Goal: Task Accomplishment & Management: Use online tool/utility

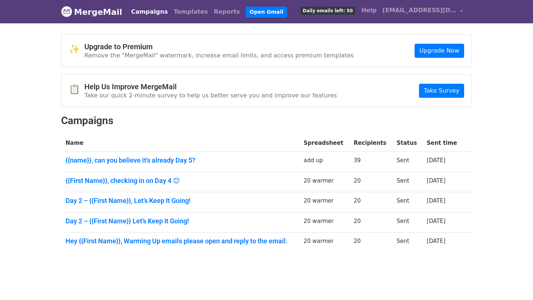
click at [368, 172] on td "20" at bounding box center [370, 182] width 43 height 20
click at [445, 94] on link "Take Survey" at bounding box center [441, 91] width 45 height 14
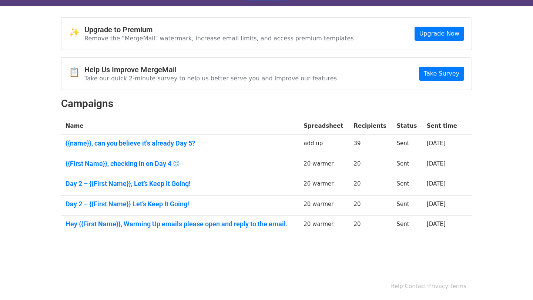
scroll to position [17, 0]
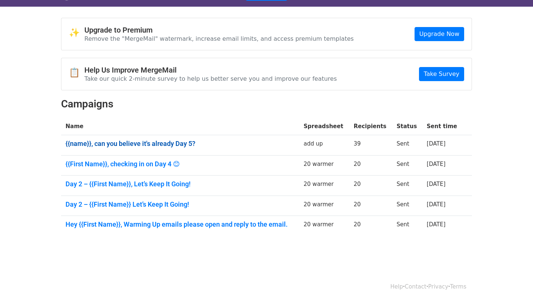
click at [144, 143] on link "{{name}}, can you believe it's already Day 5?" at bounding box center [180, 144] width 229 height 8
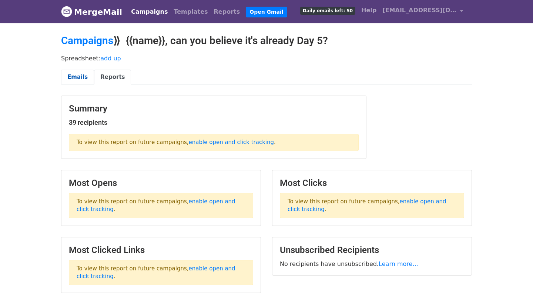
click at [77, 71] on link "Emails" at bounding box center [77, 77] width 33 height 15
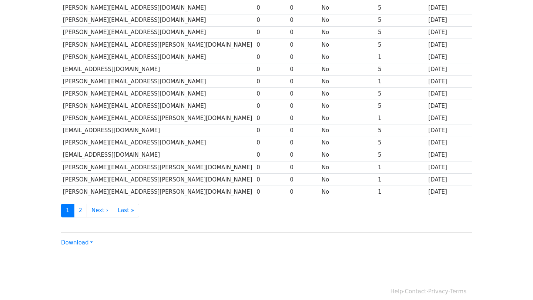
scroll to position [296, 0]
click at [86, 240] on link "Download" at bounding box center [77, 243] width 32 height 7
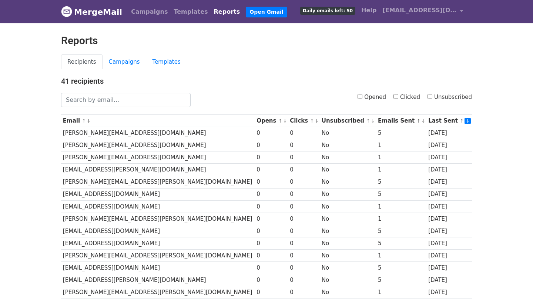
scroll to position [0, 0]
click at [130, 64] on link "Campaigns" at bounding box center [125, 61] width 44 height 15
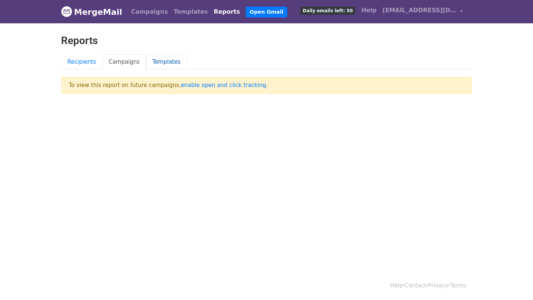
click at [161, 60] on link "Templates" at bounding box center [166, 61] width 41 height 15
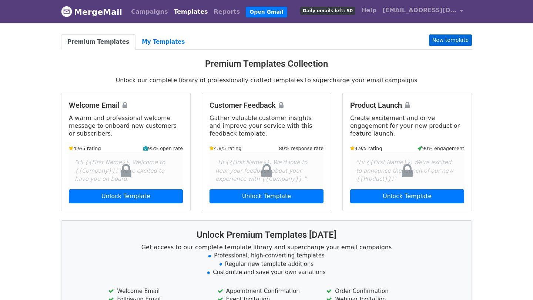
click at [445, 40] on link "New template" at bounding box center [450, 39] width 43 height 11
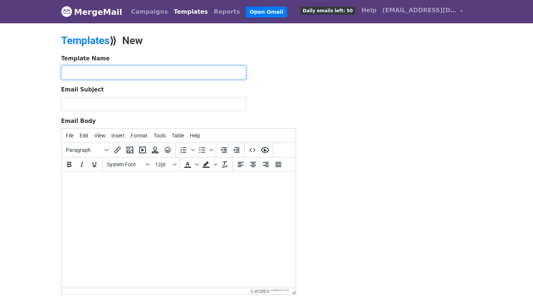
click at [136, 73] on input "text" at bounding box center [153, 73] width 185 height 14
click at [141, 179] on body at bounding box center [178, 182] width 223 height 8
paste body
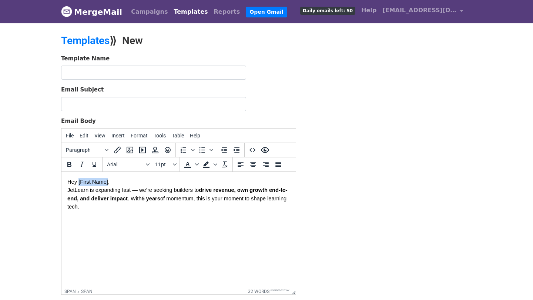
drag, startPoint x: 109, startPoint y: 183, endPoint x: 79, endPoint y: 183, distance: 29.6
click at [79, 183] on span "Hey [First Name]," at bounding box center [88, 182] width 42 height 6
click at [118, 138] on button "Insert" at bounding box center [118, 135] width 19 height 13
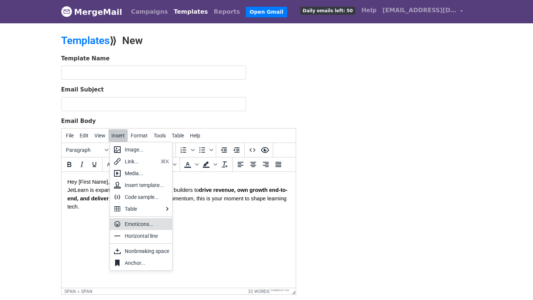
click at [197, 181] on body "Hey [First Name], JetLearn is expanding fast — we’re seeking builders to drive …" at bounding box center [178, 194] width 223 height 33
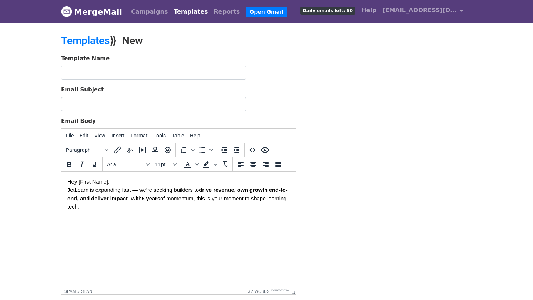
click at [139, 189] on span "JetLearn is expanding fast — we’re seeking builders to" at bounding box center [132, 190] width 131 height 6
paste input "🚀 JetLearn is Growing — Be Part of Our Next Big Chapter!"
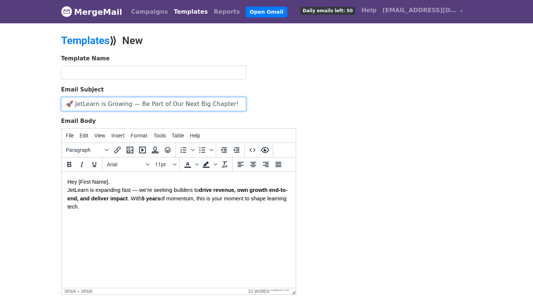
click at [77, 104] on input "🚀 JetLearn is Growing — Be Part of Our Next Big Chapter!" at bounding box center [153, 104] width 185 height 14
type input "JetLearn is Growing — Be Part of Our Next Big Chapter!"
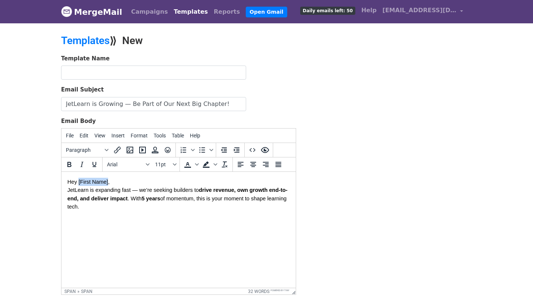
drag, startPoint x: 109, startPoint y: 182, endPoint x: 79, endPoint y: 181, distance: 29.3
click at [79, 181] on span "Hey [First Name]," at bounding box center [88, 182] width 42 height 6
click at [143, 203] on body "Hey [First Name], JetLearn is expanding fast — we’re seeking builders to drive …" at bounding box center [178, 194] width 223 height 33
click at [85, 183] on span "Hey [First Name]," at bounding box center [88, 182] width 42 height 6
drag, startPoint x: 79, startPoint y: 182, endPoint x: 107, endPoint y: 182, distance: 28.5
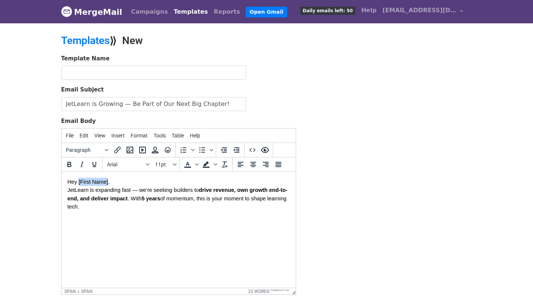
click at [107, 182] on span "Hey [First Name]," at bounding box center [88, 182] width 42 height 6
click at [85, 134] on span "Edit" at bounding box center [84, 136] width 9 height 6
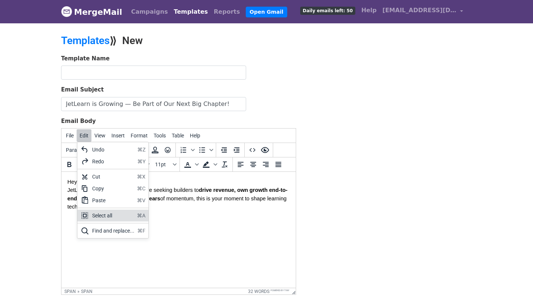
click at [174, 194] on body "Hey [First Name], JetLearn is expanding fast — we’re seeking builders to drive …" at bounding box center [178, 194] width 223 height 33
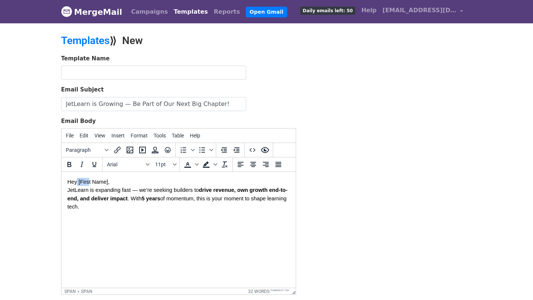
drag, startPoint x: 78, startPoint y: 182, endPoint x: 92, endPoint y: 182, distance: 14.1
click at [91, 182] on span "Hey [First Name]," at bounding box center [88, 182] width 42 height 6
drag, startPoint x: 108, startPoint y: 182, endPoint x: 78, endPoint y: 183, distance: 29.6
click at [78, 183] on span "Hey [First Name]," at bounding box center [88, 182] width 42 height 6
click at [117, 136] on span "Insert" at bounding box center [117, 136] width 13 height 6
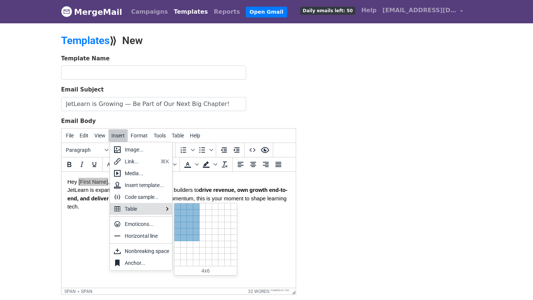
click at [199, 237] on div at bounding box center [196, 238] width 6 height 6
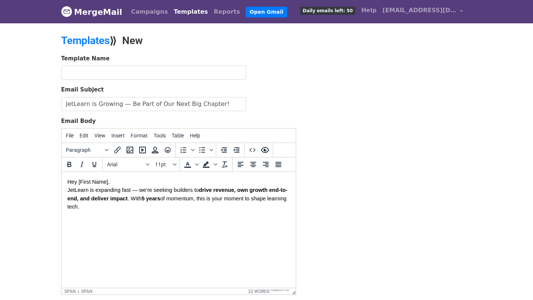
click at [159, 210] on body "Hey [First Name], JetLearn is expanding fast — we’re seeking builders to drive …" at bounding box center [178, 194] width 223 height 33
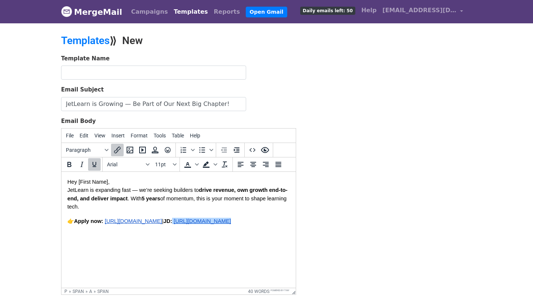
click at [127, 231] on html "Hey [First Name], JetLearn is expanding fast — we’re seeking builders to drive …" at bounding box center [178, 201] width 234 height 59
click at [230, 218] on p "👉 Apply now: https://forms.gle/FYEcXhxc17SpKm7n6 | JD: https://docs.google.com/…" at bounding box center [178, 221] width 223 height 8
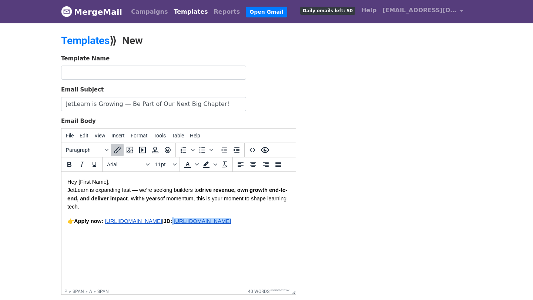
click at [230, 218] on p "👉 Apply now: https://forms.gle/FYEcXhxc17SpKm7n6 | JD: https://docs.google.com/…" at bounding box center [178, 221] width 223 height 8
click at [193, 231] on html "Hey [First Name], JetLearn is expanding fast — we’re seeking builders to drive …" at bounding box center [178, 201] width 234 height 59
click at [135, 225] on p "👉 Apply now: https://forms.gle/FYEcXhxc17SpKm7n6 | JD: https://docs.google.com/…" at bounding box center [178, 221] width 223 height 8
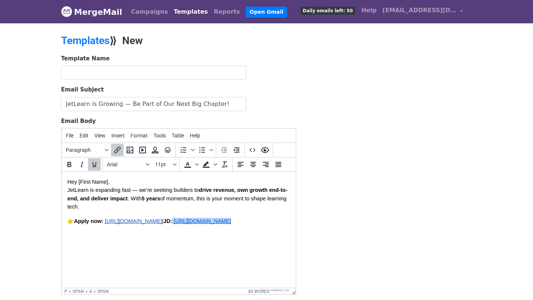
drag, startPoint x: 131, startPoint y: 237, endPoint x: 72, endPoint y: 230, distance: 60.0
click at [72, 225] on p "👉 Apply now: https://forms.gle/FYEcXhxc17SpKm7n6 | JD: https://docs.google.com/…" at bounding box center [178, 221] width 223 height 8
click at [132, 225] on p "👉 Apply now: https://forms.gle/FYEcXhxc17SpKm7n6 | JD: https://docs.google.com/…" at bounding box center [178, 221] width 223 height 8
click at [67, 234] on span "JD:" at bounding box center [71, 235] width 9 height 6
click at [115, 180] on p "Hey [First Name], JetLearn is expanding fast — we’re seeking builders to drive …" at bounding box center [178, 194] width 223 height 33
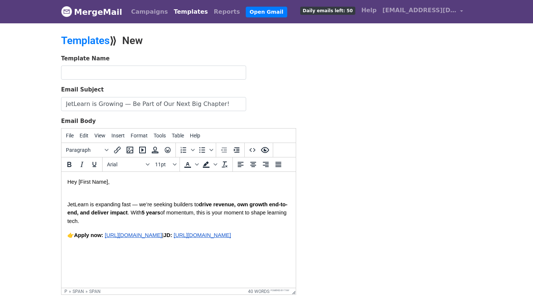
click at [70, 204] on span "JetLearn is expanding fast — we’re seeking builders to" at bounding box center [132, 205] width 131 height 6
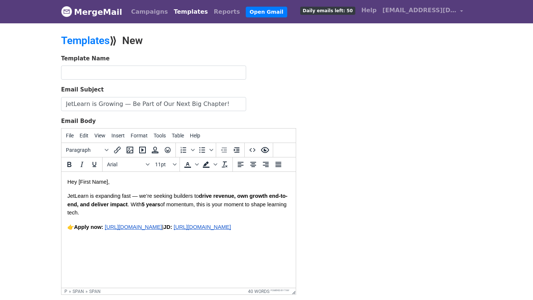
click at [68, 226] on span "👉" at bounding box center [70, 227] width 7 height 6
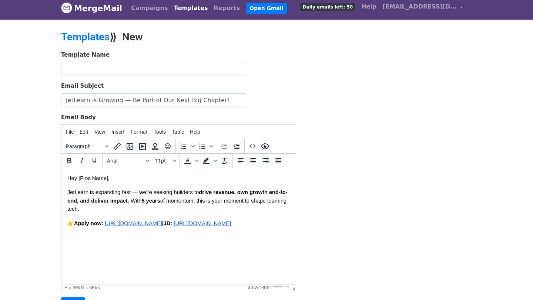
scroll to position [2, 0]
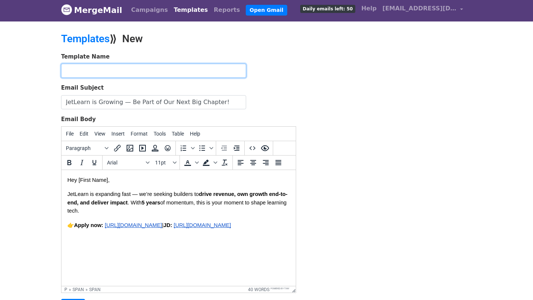
click at [167, 69] on input "text" at bounding box center [153, 71] width 185 height 14
paste input "“The Opportunity” (Day 1)"
click at [70, 69] on input "“The Opportunity” (Day 1)" at bounding box center [153, 71] width 185 height 14
click at [116, 71] on input "The Opportunity” (Day 1)" at bounding box center [153, 71] width 185 height 14
click at [70, 72] on input "The_Opportunity(Day 1)" at bounding box center [153, 71] width 185 height 14
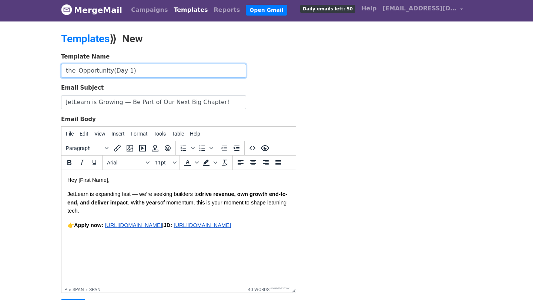
click at [83, 73] on input "the_Opportunity(Day 1)" at bounding box center [153, 71] width 185 height 14
click at [127, 71] on input "the_opportunity(Day 1)" at bounding box center [153, 71] width 185 height 14
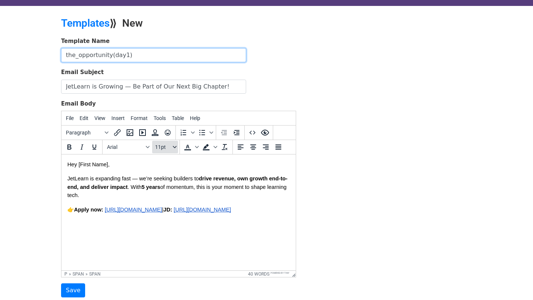
scroll to position [22, 0]
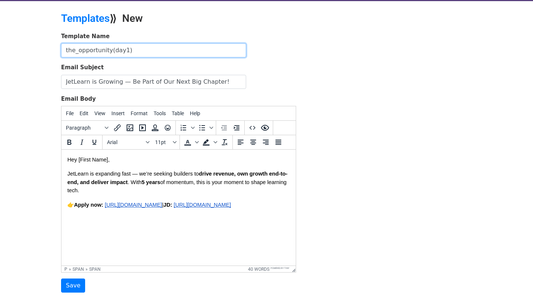
type input "the_opportunity(day1)"
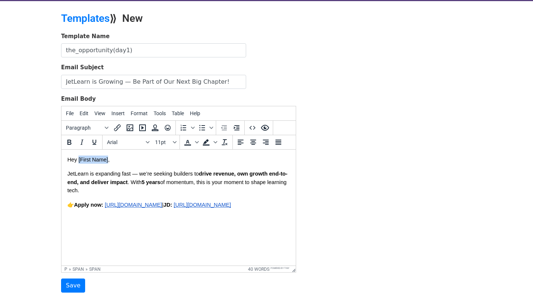
drag, startPoint x: 109, startPoint y: 160, endPoint x: 79, endPoint y: 162, distance: 30.0
click at [79, 162] on span "Hey [First Name]," at bounding box center [88, 160] width 42 height 6
click at [135, 114] on span "Format" at bounding box center [139, 113] width 17 height 6
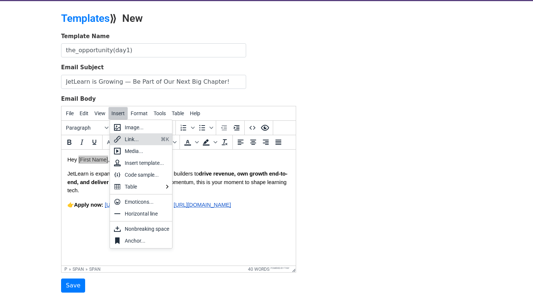
click at [154, 139] on div "Link..." at bounding box center [141, 139] width 33 height 9
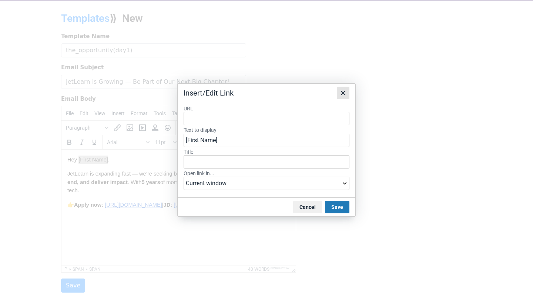
click at [338, 94] on button "Close" at bounding box center [343, 93] width 13 height 13
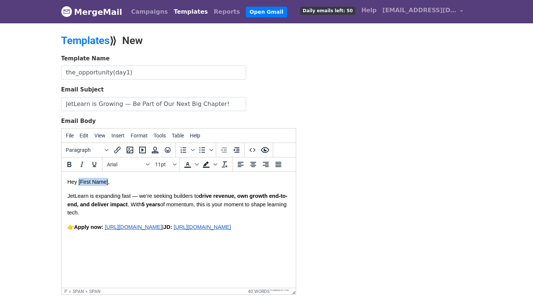
scroll to position [0, 0]
click at [116, 146] on icon "Insert/edit link" at bounding box center [117, 150] width 9 height 9
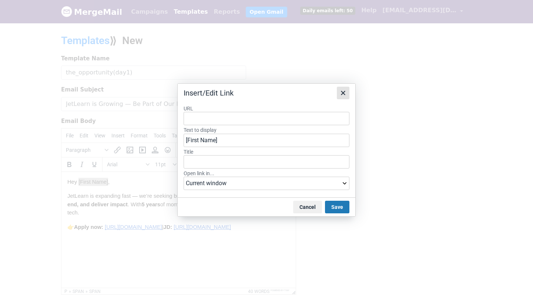
click at [345, 93] on icon "Close" at bounding box center [343, 93] width 9 height 9
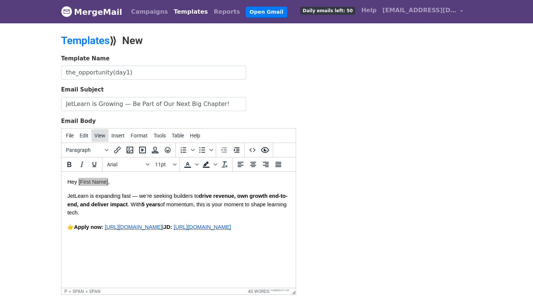
click at [103, 133] on span "View" at bounding box center [99, 136] width 11 height 6
click at [99, 183] on span "Hey [First Name]," at bounding box center [88, 182] width 42 height 6
drag, startPoint x: 79, startPoint y: 182, endPoint x: 108, endPoint y: 182, distance: 29.3
click at [109, 182] on span "Hey [First Name]," at bounding box center [88, 182] width 42 height 6
click at [105, 149] on icon "Blocks" at bounding box center [107, 150] width 4 height 2
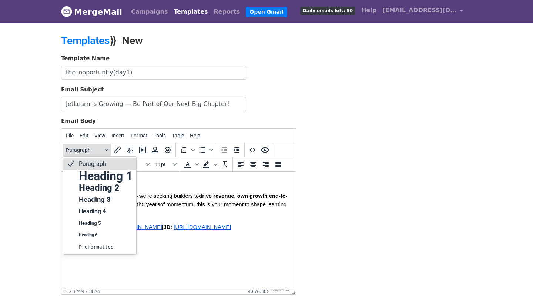
click at [105, 149] on icon "Blocks" at bounding box center [107, 150] width 4 height 2
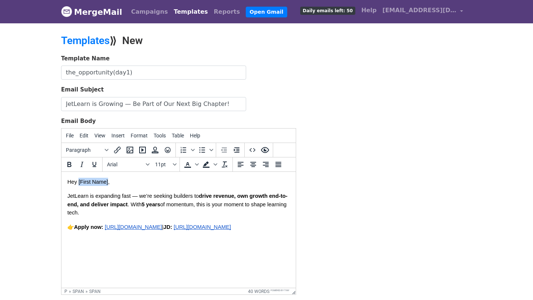
click at [109, 183] on span "Hey [First Name]," at bounding box center [88, 182] width 42 height 6
click at [81, 183] on span "Hey [First Name}}," at bounding box center [89, 182] width 44 height 6
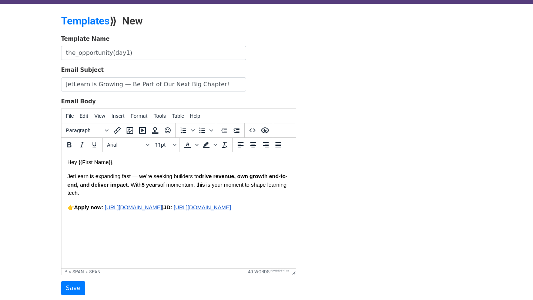
scroll to position [23, 0]
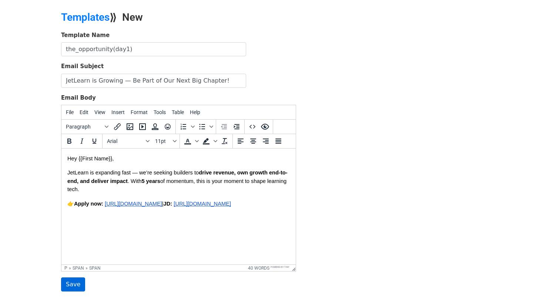
click at [75, 285] on input "Save" at bounding box center [73, 284] width 24 height 14
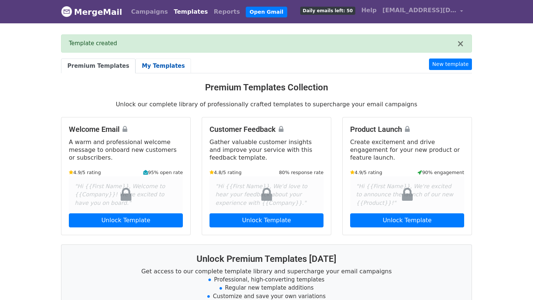
click at [158, 66] on link "My Templates" at bounding box center [164, 66] width 56 height 15
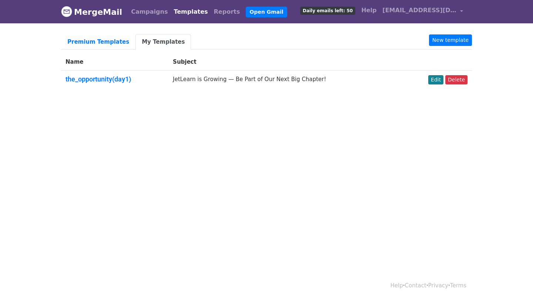
click at [439, 81] on link "Edit" at bounding box center [436, 79] width 15 height 9
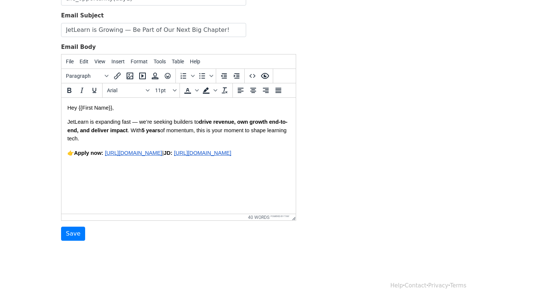
scroll to position [74, 0]
click at [76, 236] on input "Save" at bounding box center [73, 234] width 24 height 14
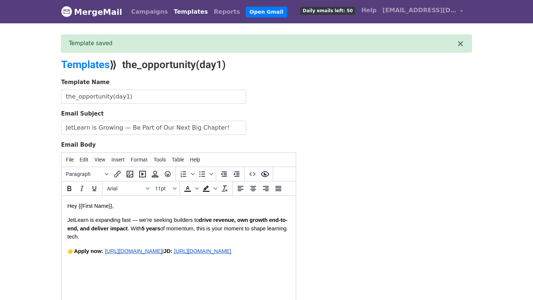
click at [185, 13] on link "Templates" at bounding box center [191, 11] width 40 height 15
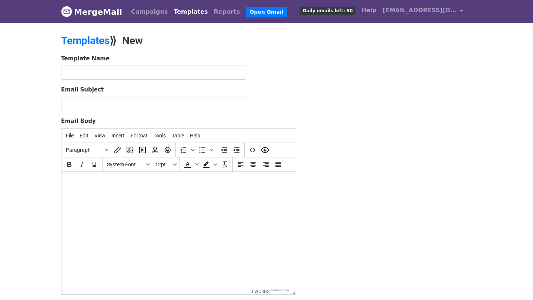
click at [117, 181] on body at bounding box center [178, 182] width 223 height 8
paste body
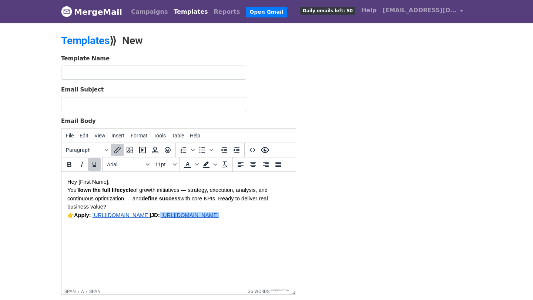
click at [114, 182] on body "Hey [First Name], You’ll own the full lifecycle of growth initiatives — strateg…" at bounding box center [178, 198] width 223 height 41
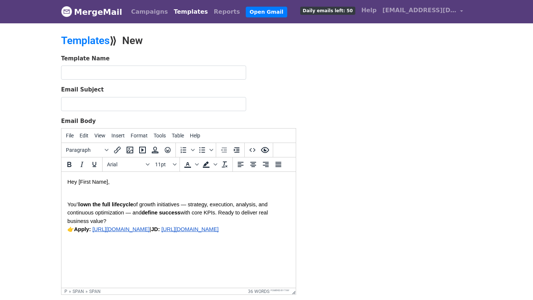
click at [69, 205] on span "You’ll" at bounding box center [73, 205] width 13 height 6
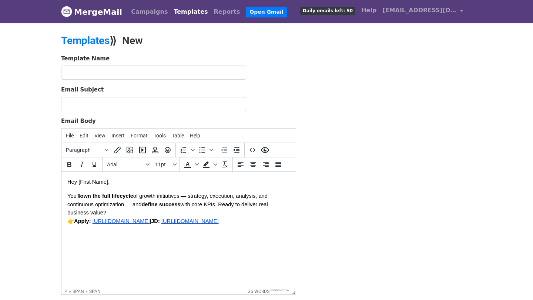
click at [116, 210] on p "You’ll own the full lifecycle of growth initiatives — strategy, execution, anal…" at bounding box center [178, 208] width 223 height 33
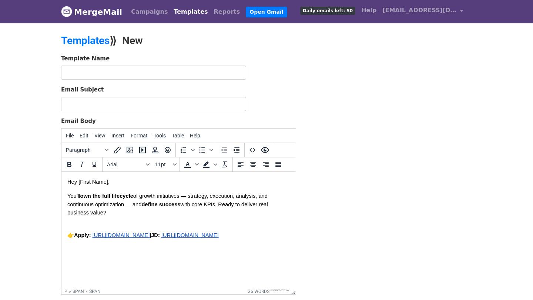
click at [68, 236] on span "👉" at bounding box center [70, 235] width 7 height 6
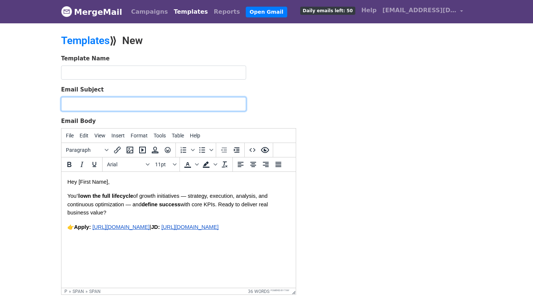
click at [153, 106] on input "Email Subject" at bounding box center [153, 104] width 185 height 14
paste input "🌟 Lead Growth at JetLearn — Own the Metrics"
click at [76, 105] on input "🌟 Lead Growth at JetLearn — Own the Metrics" at bounding box center [153, 104] width 185 height 14
type input "Lead Growth at JetLearn — Own the Metrics"
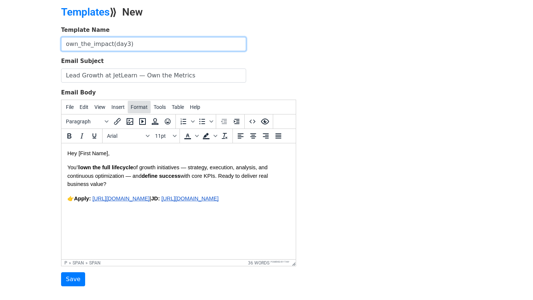
scroll to position [36, 0]
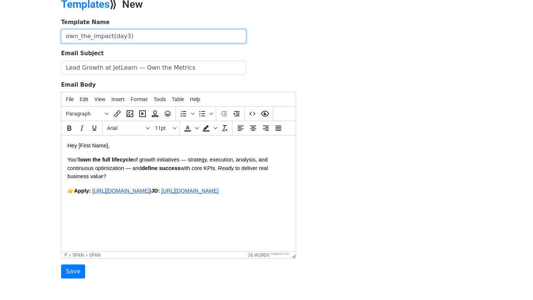
type input "own_the_impact(day3)"
click at [109, 147] on span "Hey [First Name]," at bounding box center [88, 146] width 42 height 6
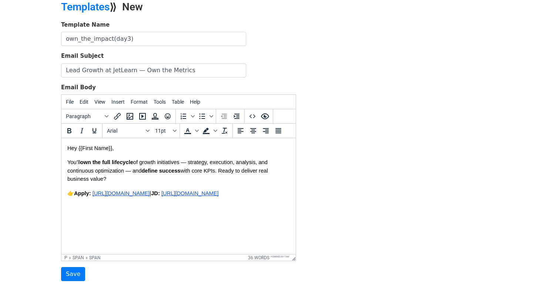
scroll to position [35, 0]
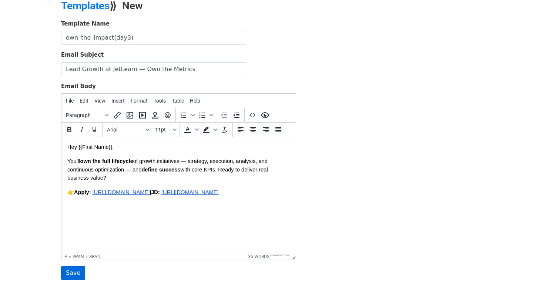
click at [72, 272] on input "Save" at bounding box center [73, 273] width 24 height 14
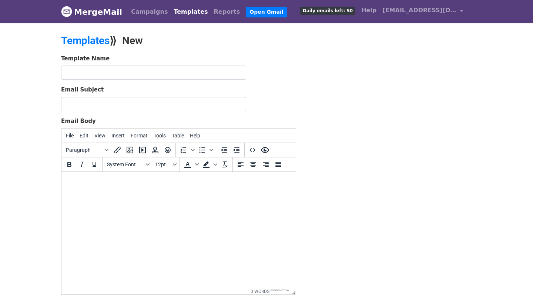
click at [105, 185] on body at bounding box center [178, 182] width 223 height 8
paste body
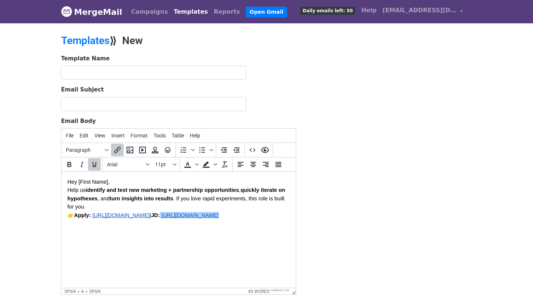
click at [124, 181] on body "Hey [First Name], Help us identify and test new marketing + partnership opportu…" at bounding box center [178, 198] width 223 height 41
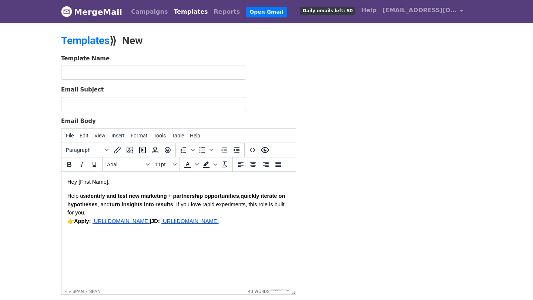
click at [99, 210] on p "Help us identify and test new marketing + partnership opportunities , quickly i…" at bounding box center [178, 208] width 223 height 33
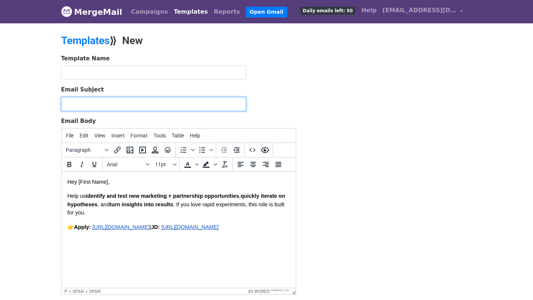
paste input "💡 Test. Learn. Grow. Join JetLearn."
click at [77, 103] on input "💡 Test. Learn. Grow. Join JetLearn." at bounding box center [153, 104] width 185 height 14
type input "Test. Learn. Grow. Join JetLearn."
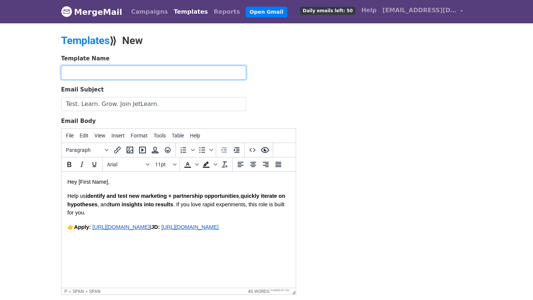
click at [137, 70] on input "text" at bounding box center [153, 73] width 185 height 14
paste input "Experiment & Scale” (Day 5)"
click at [105, 73] on input "Experiment & Scale” (Day 5)" at bounding box center [153, 73] width 185 height 14
click at [69, 73] on input "Experiment & Scale” (Day 5)" at bounding box center [153, 73] width 185 height 14
click at [104, 73] on input "experiment & Scale” (Day 5)" at bounding box center [153, 73] width 185 height 14
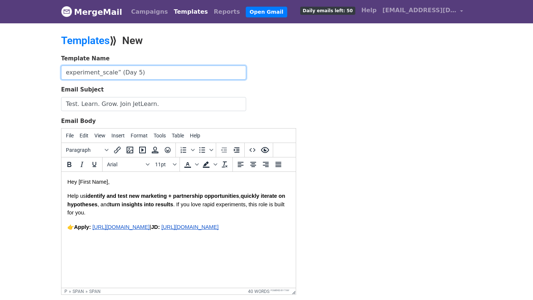
click at [117, 72] on input "experiment_scale” (Day 5)" at bounding box center [153, 73] width 185 height 14
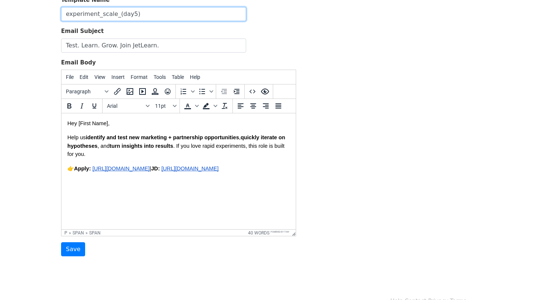
scroll to position [69, 0]
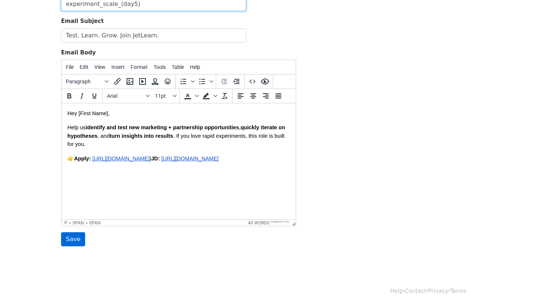
type input "experiment_scale_(day5)"
click at [74, 240] on input "Save" at bounding box center [73, 239] width 24 height 14
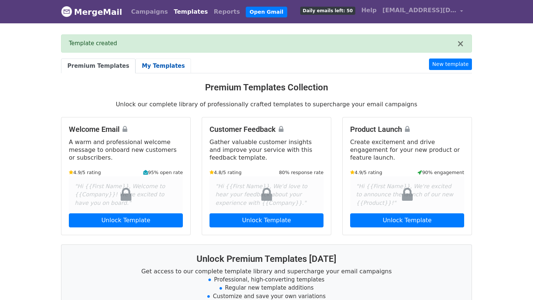
click at [147, 66] on link "My Templates" at bounding box center [164, 66] width 56 height 15
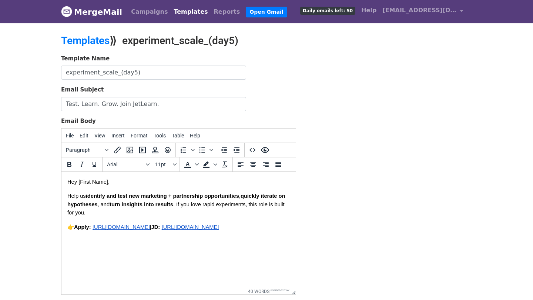
click at [109, 183] on span "Hey [First Name]," at bounding box center [88, 182] width 42 height 6
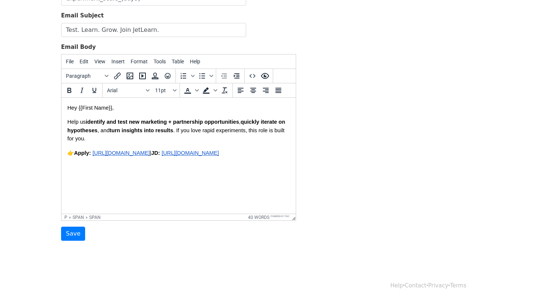
scroll to position [74, 0]
click at [77, 236] on input "Save" at bounding box center [73, 234] width 24 height 14
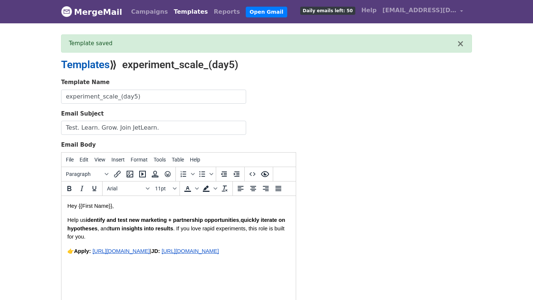
click at [95, 67] on link "Templates" at bounding box center [85, 65] width 49 height 12
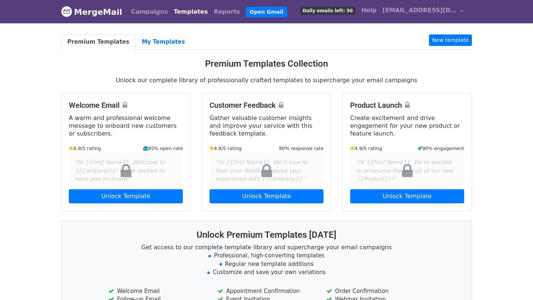
scroll to position [3, 0]
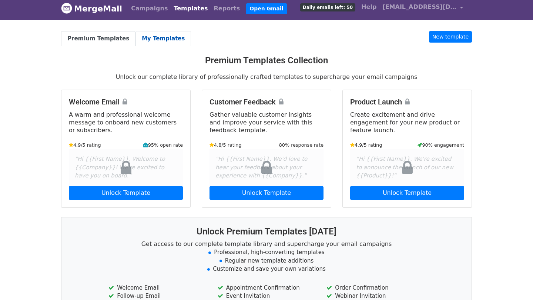
click at [150, 37] on link "My Templates" at bounding box center [164, 38] width 56 height 15
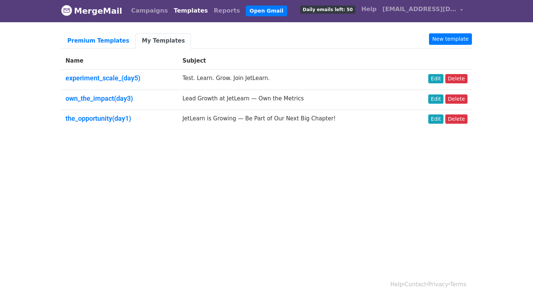
scroll to position [1, 0]
click at [439, 97] on link "Edit" at bounding box center [436, 99] width 15 height 9
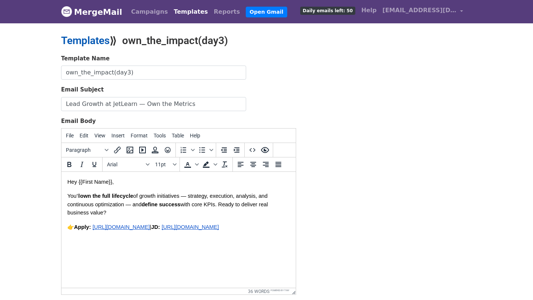
click at [101, 39] on link "Templates" at bounding box center [85, 40] width 49 height 12
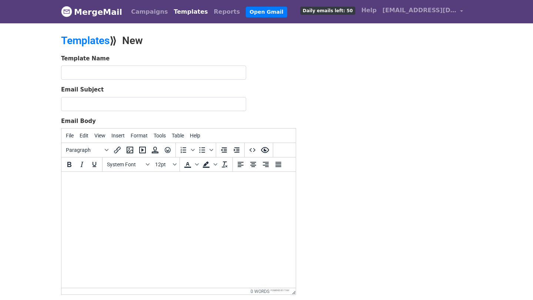
click at [118, 181] on body at bounding box center [178, 182] width 223 height 8
paste body
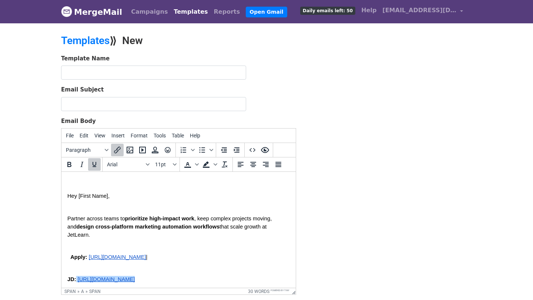
click at [69, 216] on span "Partner across teams to" at bounding box center [96, 219] width 58 height 6
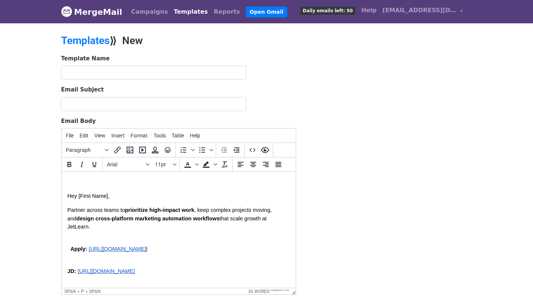
click at [71, 246] on span "Apply:" at bounding box center [78, 249] width 17 height 6
click at [69, 230] on body "Hey [First Name], Partner across teams to prioritize high-impact work , keep co…" at bounding box center [178, 227] width 223 height 98
click at [68, 246] on span "Apply:" at bounding box center [75, 249] width 17 height 6
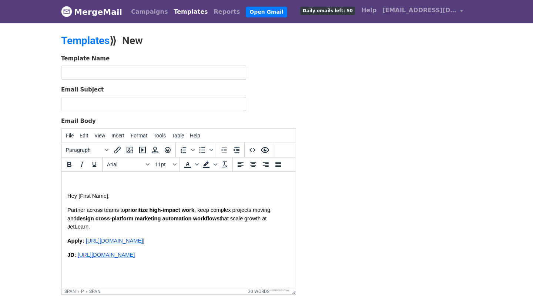
click at [67, 252] on span "JD:" at bounding box center [71, 255] width 9 height 6
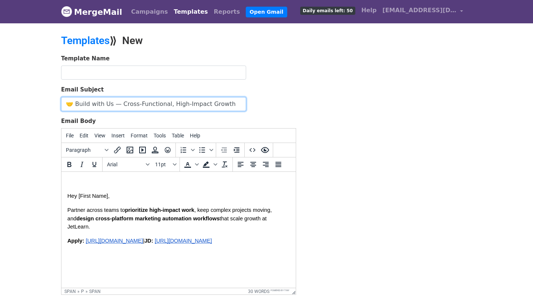
click at [77, 104] on input "🤝 Build with Us — Cross-Functional, High-Impact Growth" at bounding box center [153, 104] width 185 height 14
type input "Build with Us — Cross-Functional, High-Impact Growth"
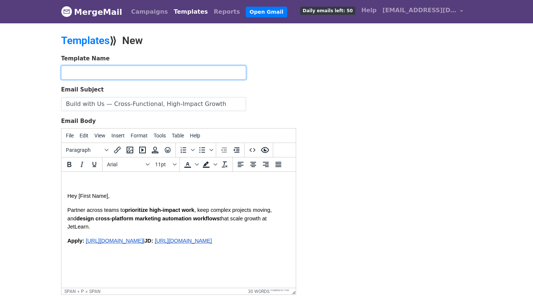
paste input "Collaboration & Automation” (Day 7)"
click at [110, 73] on input "Collaboration & Automation” (Day 7)" at bounding box center [153, 73] width 185 height 14
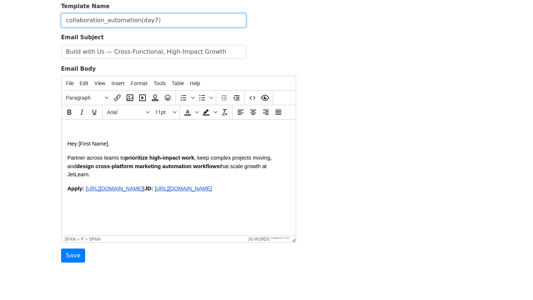
scroll to position [56, 0]
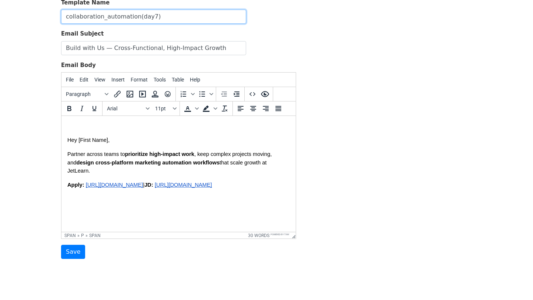
type input "collaboration_automation(day7)"
click at [69, 182] on span "Apply:" at bounding box center [75, 185] width 17 height 6
click at [69, 151] on span "Partner across teams to" at bounding box center [96, 154] width 58 height 6
click at [108, 137] on span "Hey [First Name]," at bounding box center [88, 140] width 42 height 6
click at [81, 137] on span "Hey [First Name}}," at bounding box center [89, 140] width 44 height 6
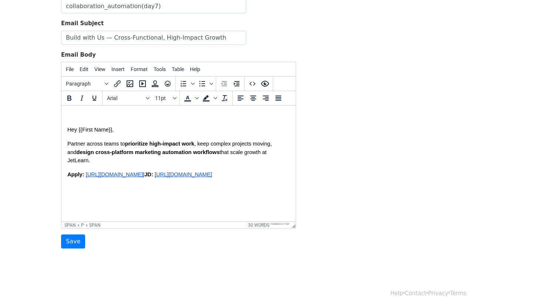
scroll to position [70, 0]
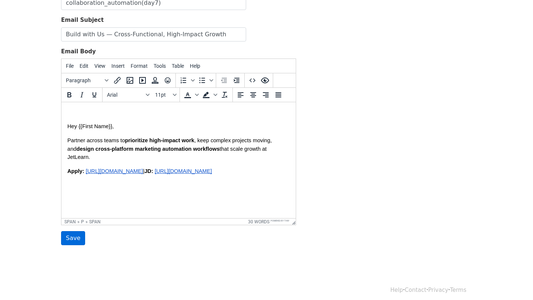
click at [69, 240] on input "Save" at bounding box center [73, 238] width 24 height 14
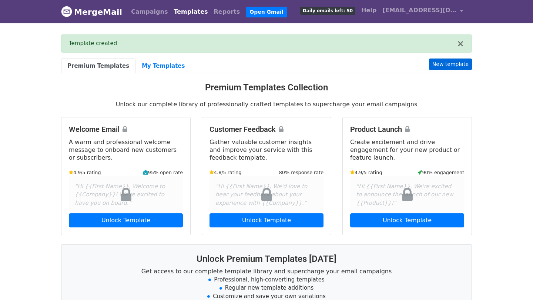
click at [445, 62] on link "New template" at bounding box center [450, 64] width 43 height 11
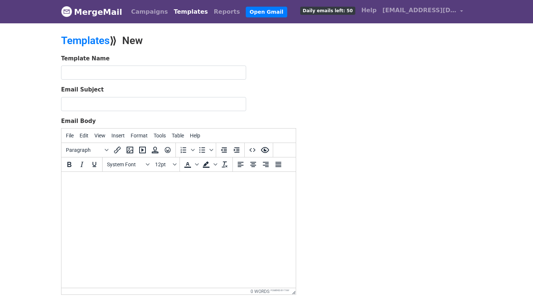
click at [115, 184] on body at bounding box center [178, 182] width 223 height 8
paste body
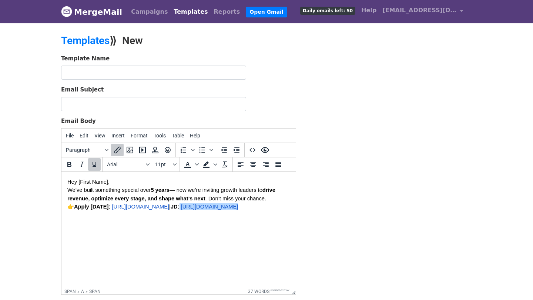
click at [116, 183] on body "Hey [First Name], We’ve built something special over 5 years — now we’re inviti…" at bounding box center [178, 194] width 223 height 33
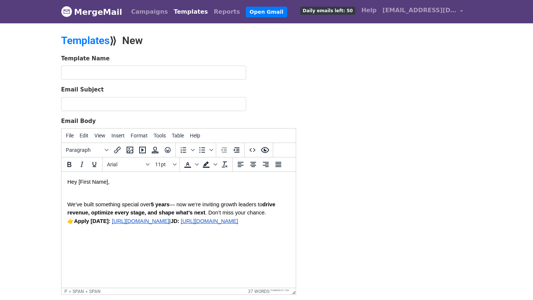
click at [70, 204] on span "We’ve built something special over" at bounding box center [108, 205] width 83 height 6
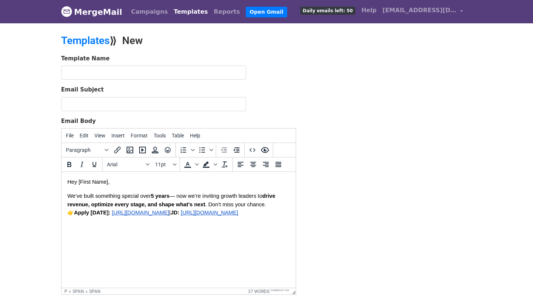
click at [69, 216] on p "We’ve built something special over 5 years — now we’re inviting growth leaders …" at bounding box center [178, 204] width 223 height 25
click at [69, 210] on span "👉" at bounding box center [70, 213] width 7 height 6
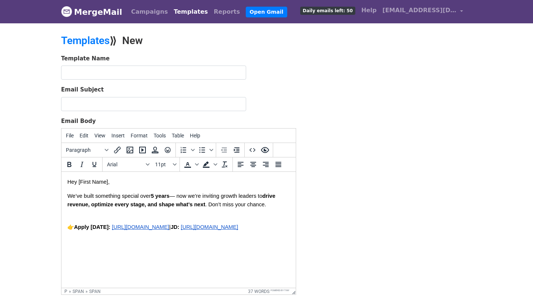
click at [109, 183] on span "Hey [First Name]," at bounding box center [88, 182] width 42 height 6
click at [67, 230] on p "👉 Apply today: https://forms.gle/FYEcXhxc17SpKm7n6 | JD: https://docs.google.co…" at bounding box center [178, 227] width 223 height 8
click at [70, 223] on p "👉 Apply today: https://forms.gle/FYEcXhxc17SpKm7n6 | JD: https://docs.google.co…" at bounding box center [178, 227] width 223 height 8
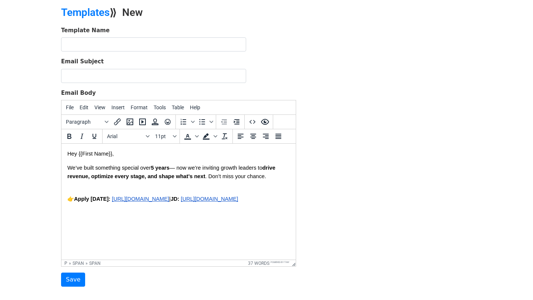
scroll to position [25, 0]
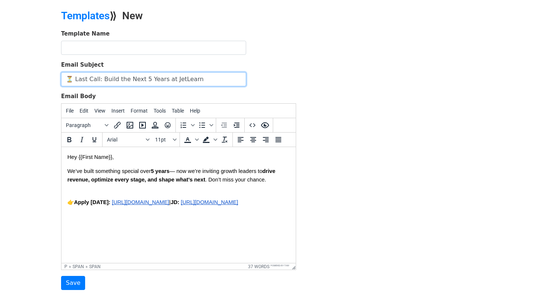
click at [76, 79] on input "⏳ Last Call: Build the Next 5 Years at JetLearn" at bounding box center [153, 79] width 185 height 14
type input "Last Call: Build the Next 5 Years at JetLearn"
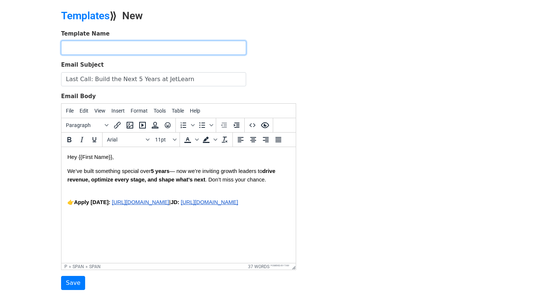
paste input "Final Nudge” (Day 9)"
click at [102, 49] on input "Final Nudge” (Day 9)" at bounding box center [153, 48] width 185 height 14
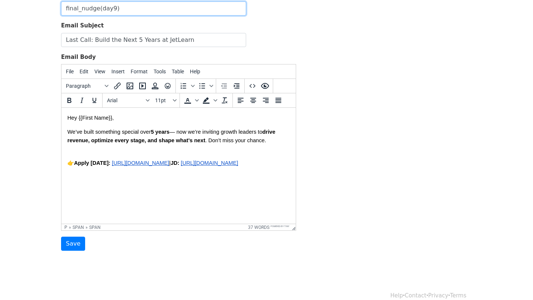
scroll to position [67, 0]
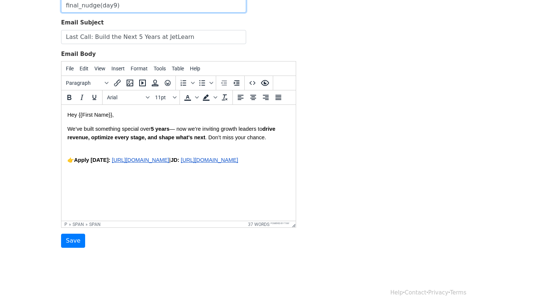
type input "final_nudge(day9)"
click at [69, 163] on p "👉 Apply today: https://forms.gle/FYEcXhxc17SpKm7n6 | JD: https://docs.google.co…" at bounding box center [178, 160] width 223 height 8
click at [70, 159] on span "👉" at bounding box center [70, 160] width 7 height 6
click at [71, 237] on input "Save" at bounding box center [73, 241] width 24 height 14
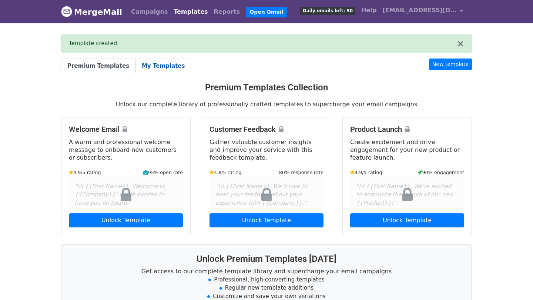
click at [153, 67] on link "My Templates" at bounding box center [164, 66] width 56 height 15
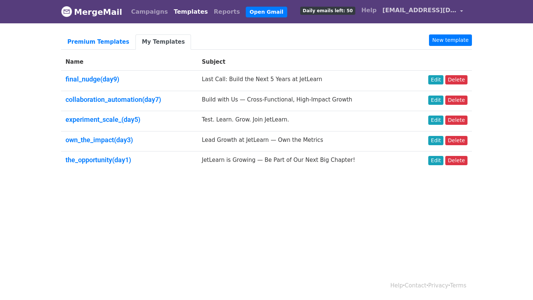
click at [410, 11] on span "[EMAIL_ADDRESS][DOMAIN_NAME]" at bounding box center [420, 10] width 74 height 9
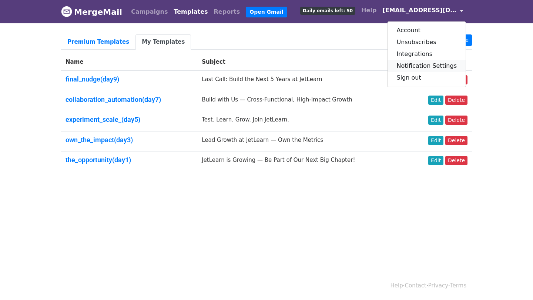
click at [423, 63] on link "Notification Settings" at bounding box center [427, 66] width 78 height 12
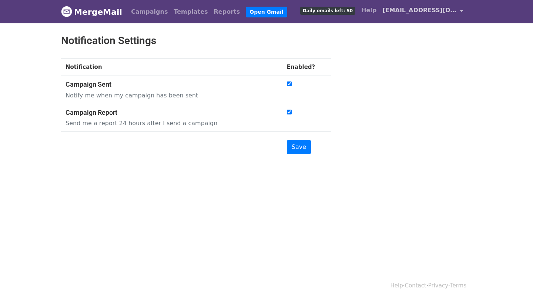
click at [430, 10] on span "[EMAIL_ADDRESS][DOMAIN_NAME]" at bounding box center [420, 10] width 74 height 9
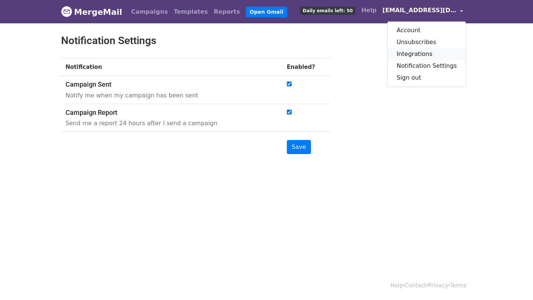
click at [424, 53] on link "Integrations" at bounding box center [427, 54] width 78 height 12
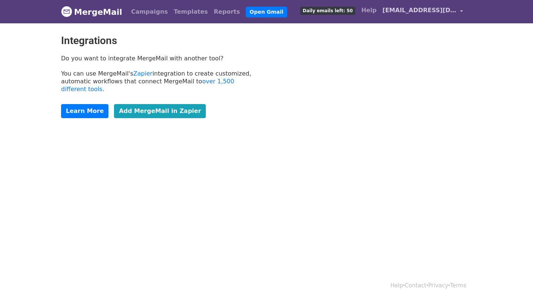
click at [424, 13] on span "[EMAIL_ADDRESS][DOMAIN_NAME]" at bounding box center [420, 10] width 74 height 9
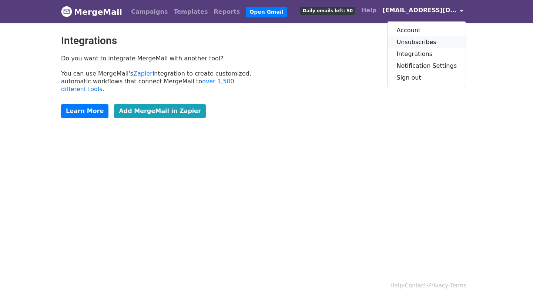
click at [424, 40] on link "Unsubscribes" at bounding box center [427, 42] width 78 height 12
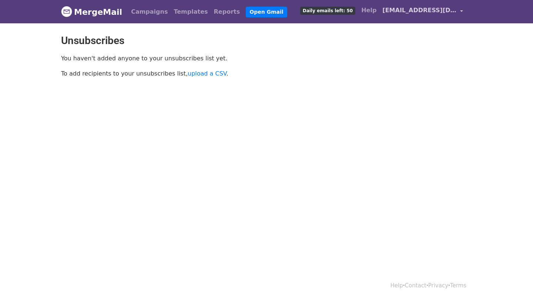
click at [417, 16] on link "[EMAIL_ADDRESS][DOMAIN_NAME]" at bounding box center [423, 11] width 87 height 17
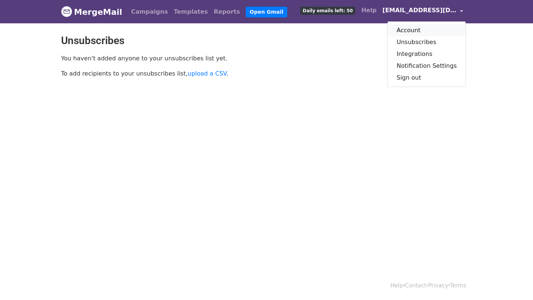
click at [421, 30] on link "Account" at bounding box center [427, 30] width 78 height 12
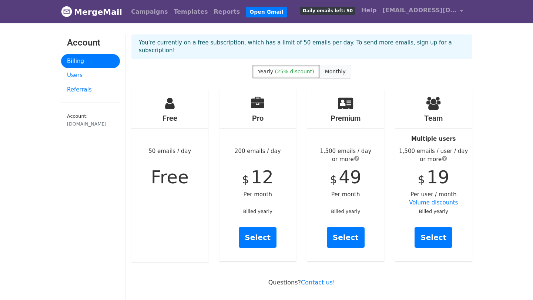
click at [327, 69] on span "Monthly" at bounding box center [335, 72] width 21 height 6
click at [89, 78] on link "Users" at bounding box center [90, 75] width 59 height 14
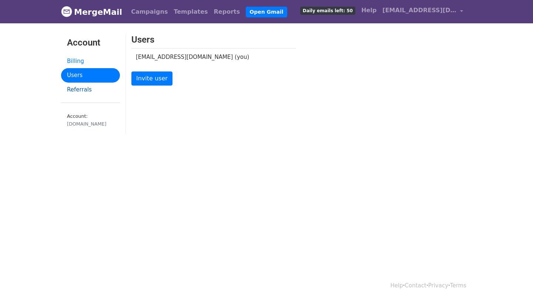
click at [93, 87] on link "Referrals" at bounding box center [90, 90] width 59 height 14
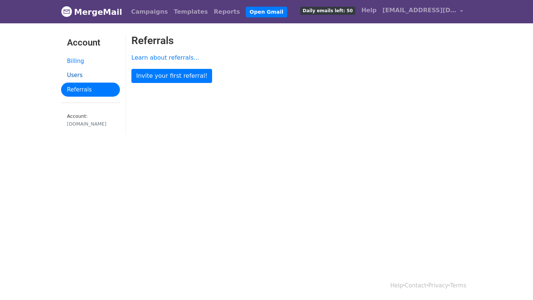
click at [74, 71] on link "Users" at bounding box center [90, 75] width 59 height 14
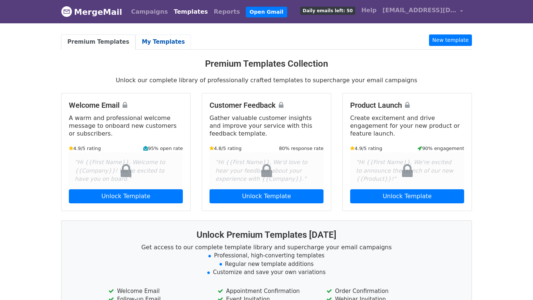
click at [161, 40] on link "My Templates" at bounding box center [164, 41] width 56 height 15
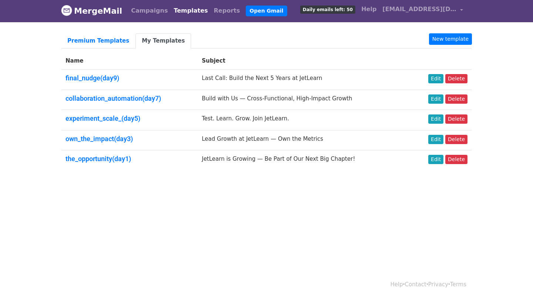
scroll to position [1, 0]
